Goal: Task Accomplishment & Management: Manage account settings

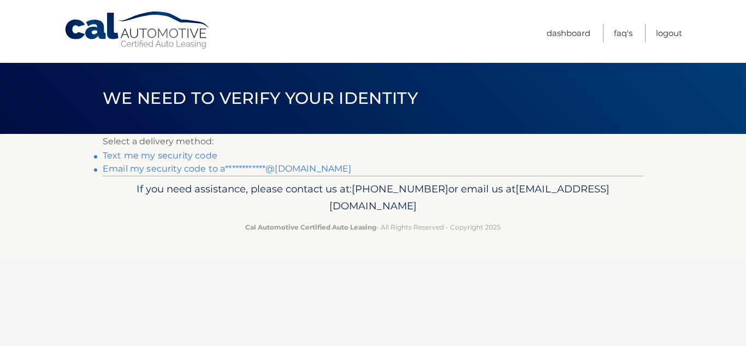
click at [200, 172] on link "**********" at bounding box center [227, 168] width 249 height 10
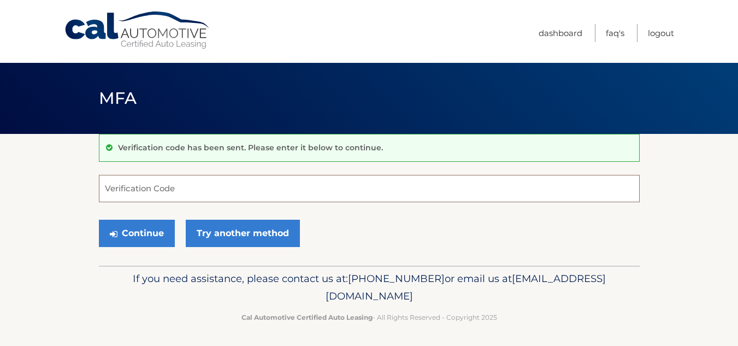
click at [157, 188] on input "Verification Code" at bounding box center [369, 188] width 541 height 27
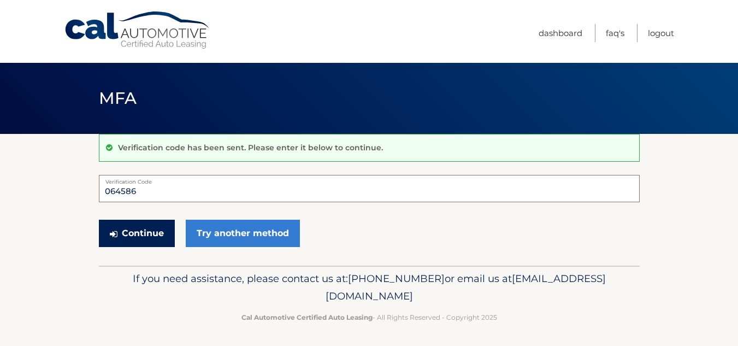
type input "064586"
click at [148, 226] on button "Continue" at bounding box center [137, 233] width 76 height 27
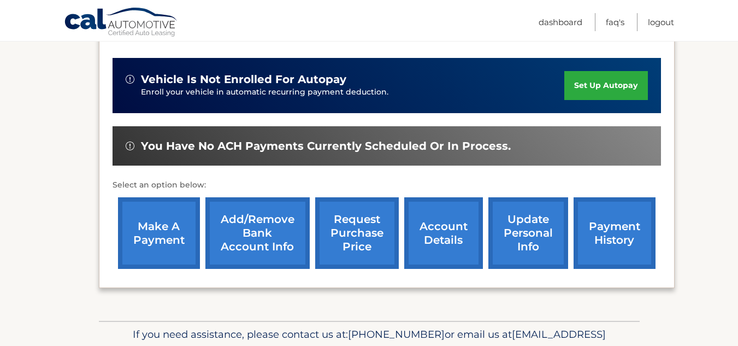
scroll to position [273, 0]
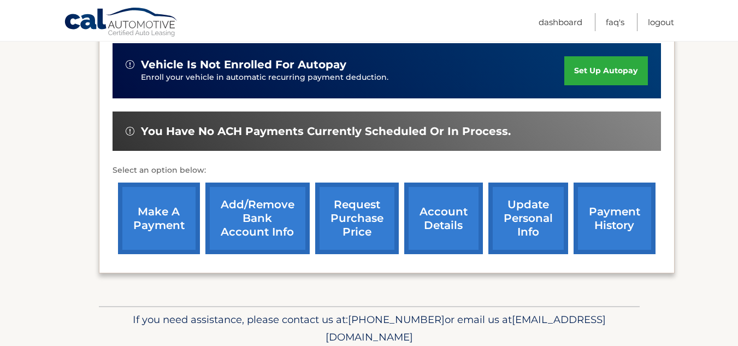
click at [155, 230] on link "make a payment" at bounding box center [159, 218] width 82 height 72
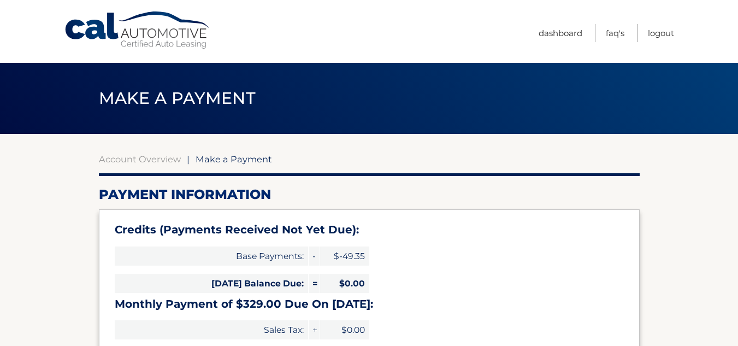
select select "MjRlYzdmNzEtYWVkNS00ZmRhLThiNTktZTNmMzI2N2RlNzQ3"
click at [666, 30] on link "Logout" at bounding box center [661, 33] width 26 height 18
